Goal: Find specific page/section: Find specific page/section

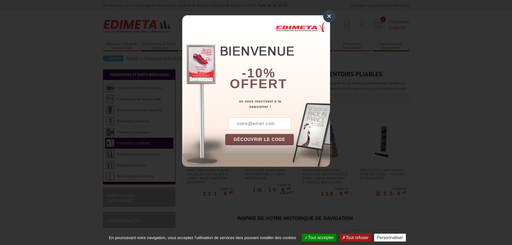
click at [328, 16] on div "×" at bounding box center [329, 16] width 12 height 12
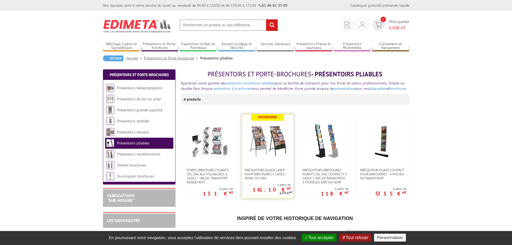
click at [269, 150] on img at bounding box center [268, 141] width 38 height 38
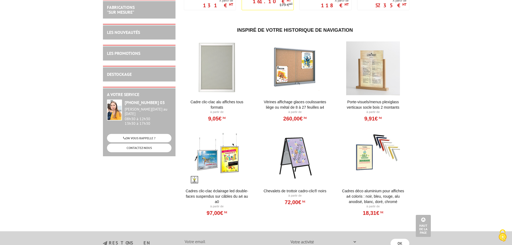
scroll to position [27, 0]
